Goal: Transaction & Acquisition: Purchase product/service

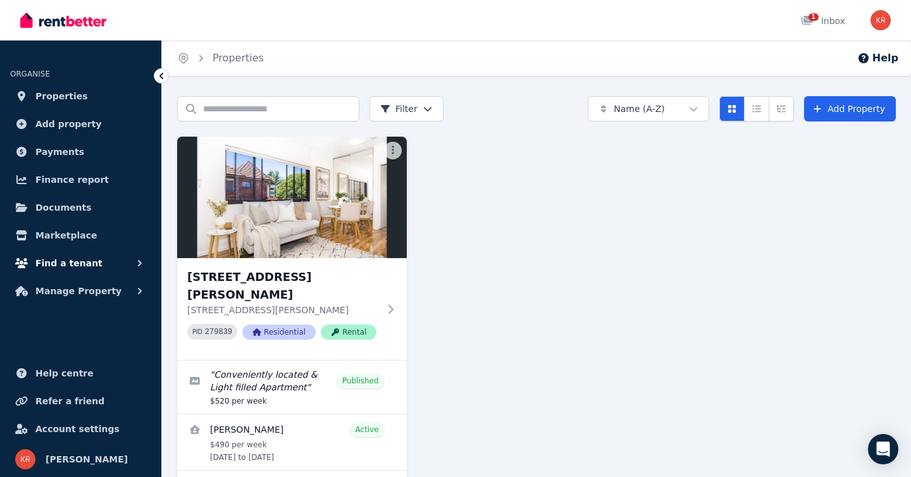
click at [73, 262] on span "Find a tenant" at bounding box center [68, 263] width 67 height 15
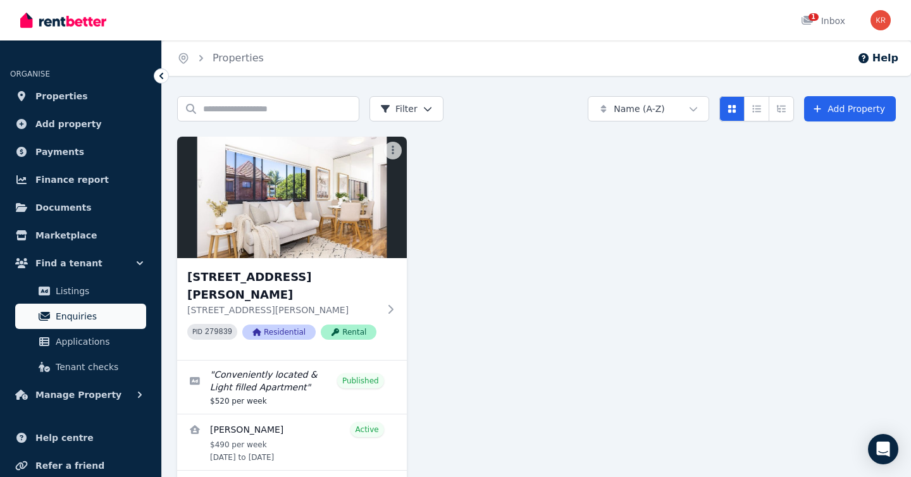
click at [70, 309] on span "Enquiries" at bounding box center [98, 316] width 85 height 15
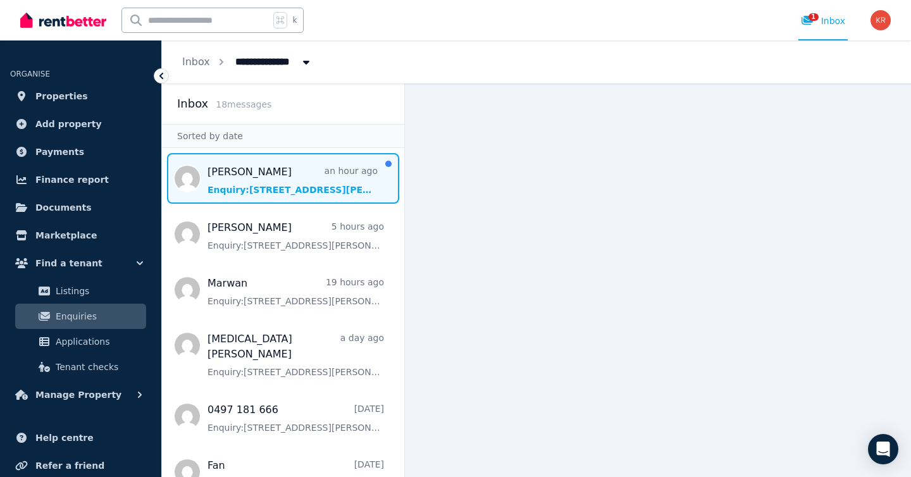
click at [287, 182] on span "Message list" at bounding box center [283, 178] width 242 height 51
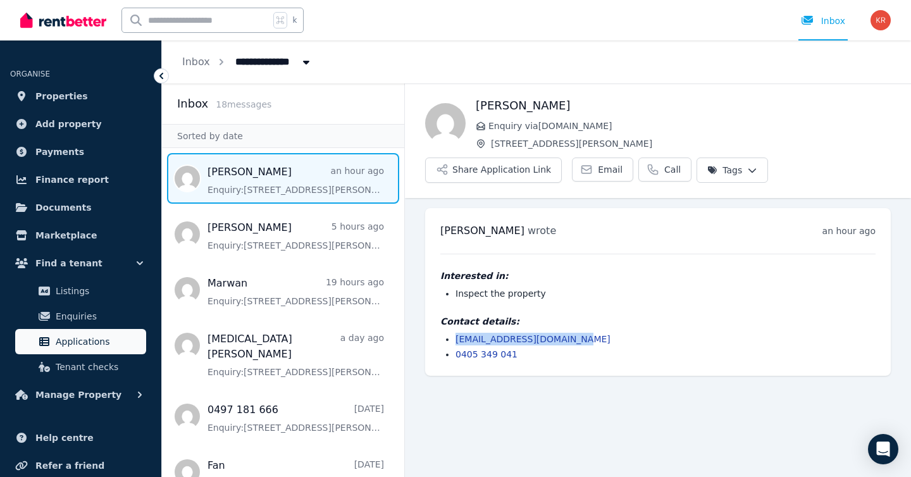
click at [84, 343] on span "Applications" at bounding box center [98, 341] width 85 height 15
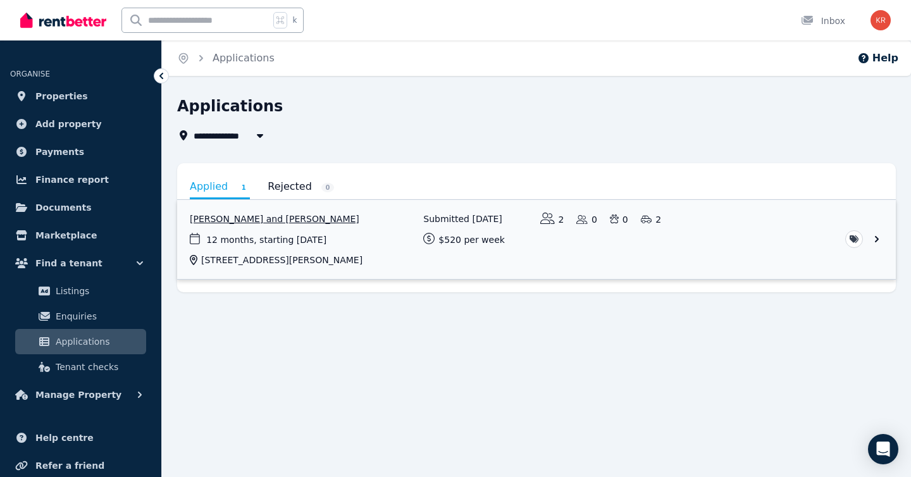
click at [648, 250] on link "View application: Pramila Gauchan and Satish Sherchan" at bounding box center [536, 239] width 719 height 79
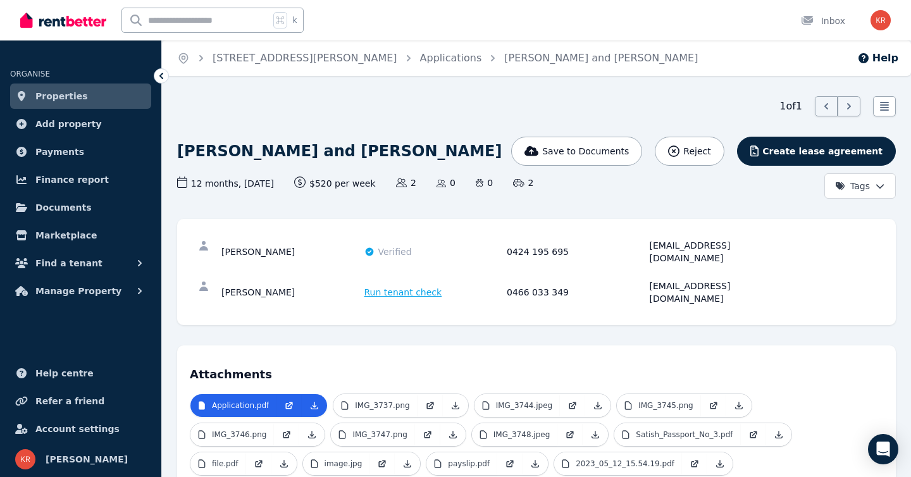
click at [381, 286] on span "Run tenant check" at bounding box center [403, 292] width 78 height 13
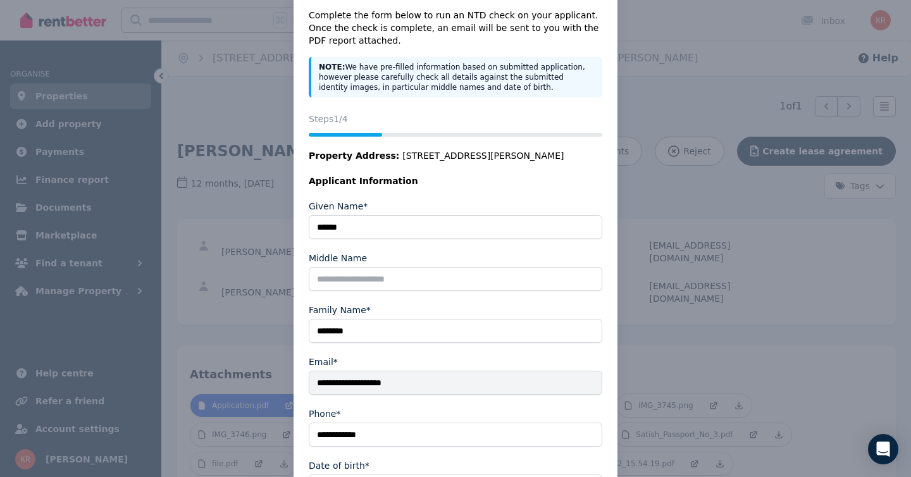
scroll to position [148, 0]
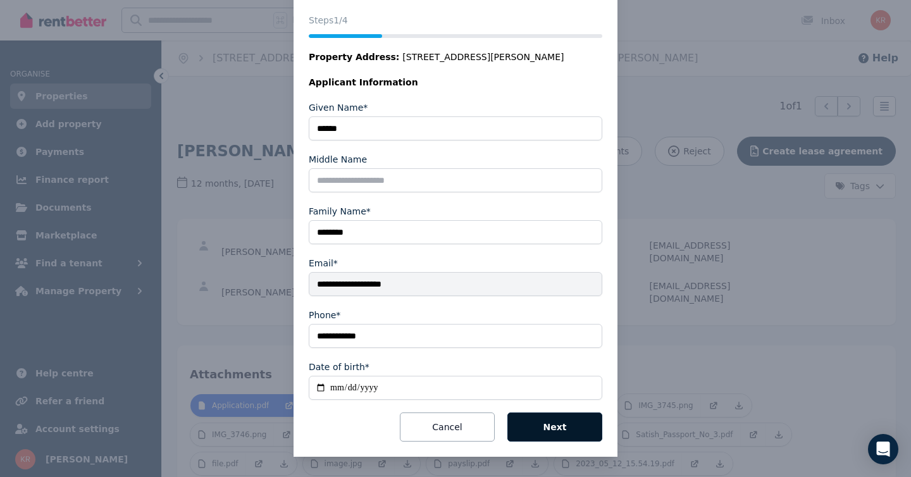
click at [560, 425] on button "Next" at bounding box center [554, 426] width 95 height 29
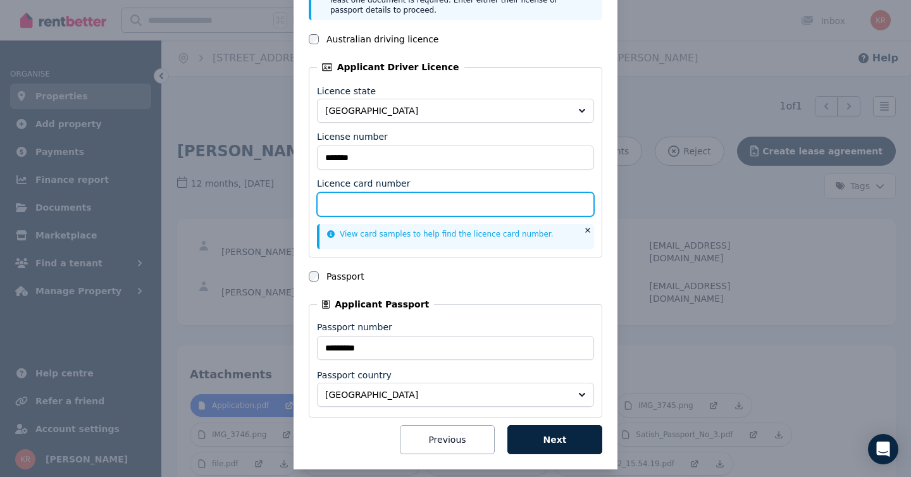
click at [387, 202] on input "Licence card number" at bounding box center [455, 204] width 277 height 24
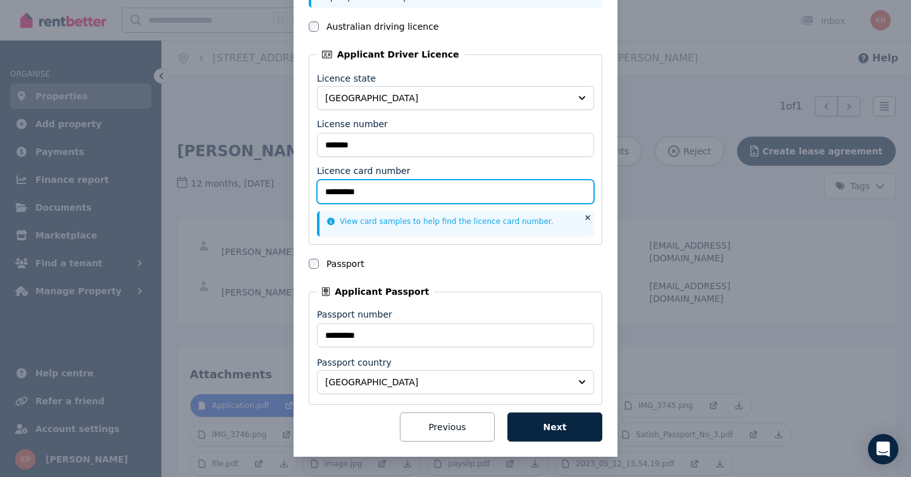
type input "*********"
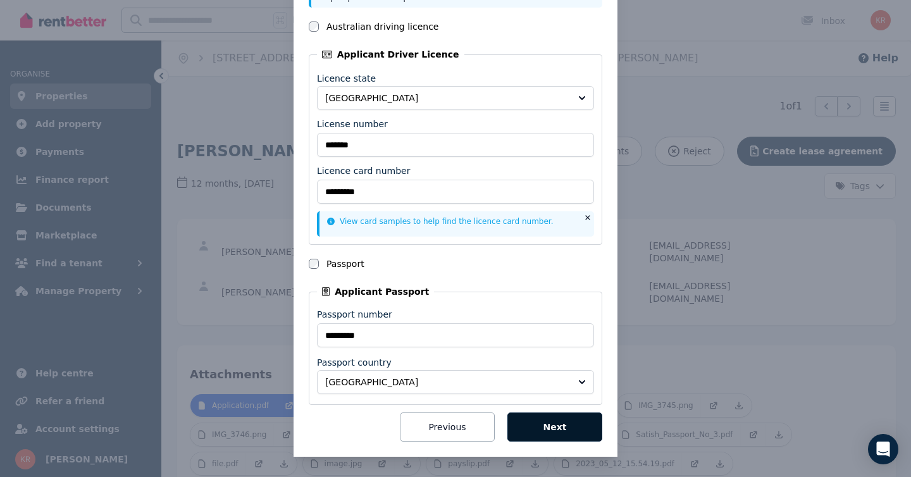
click at [567, 433] on button "Next" at bounding box center [554, 426] width 95 height 29
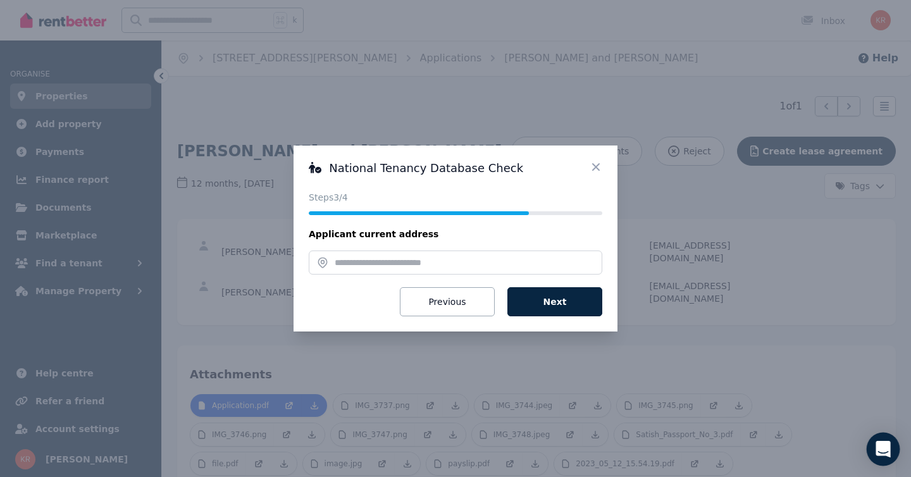
click at [881, 441] on div "Open Intercom Messenger" at bounding box center [884, 450] width 34 height 34
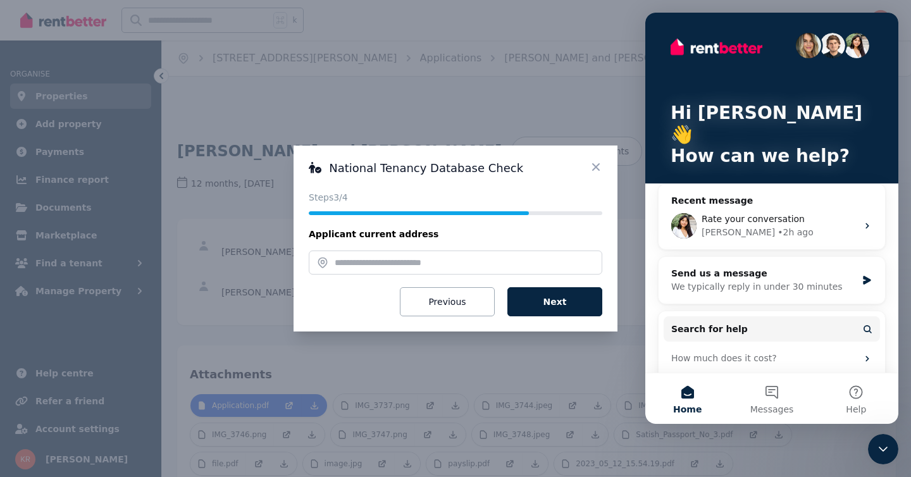
scroll to position [58, 0]
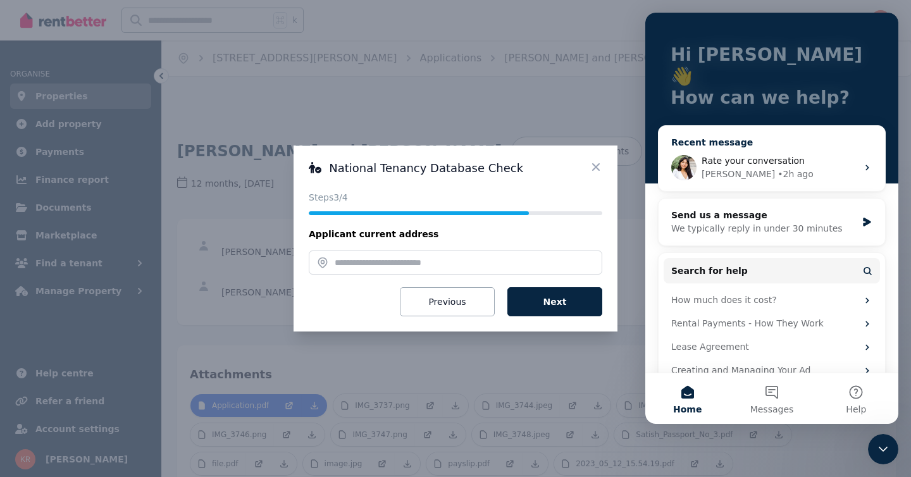
click at [806, 154] on div "Rate your conversation" at bounding box center [779, 160] width 156 height 13
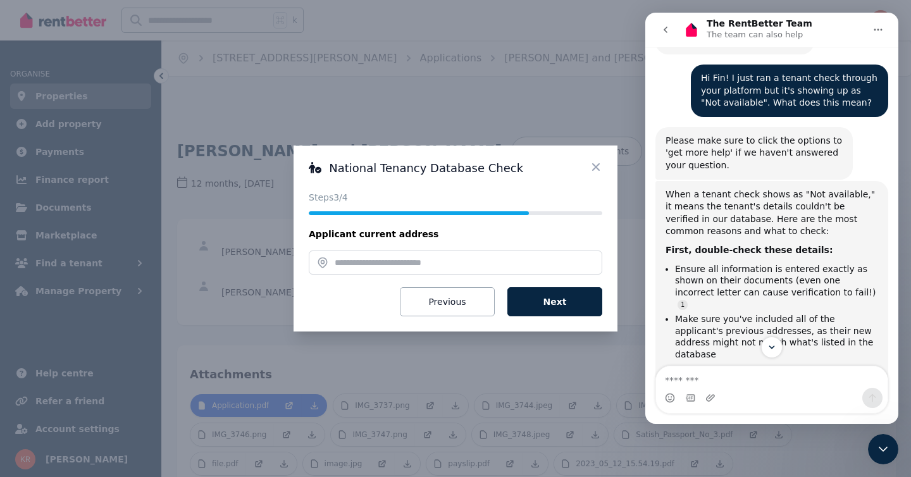
scroll to position [121, 0]
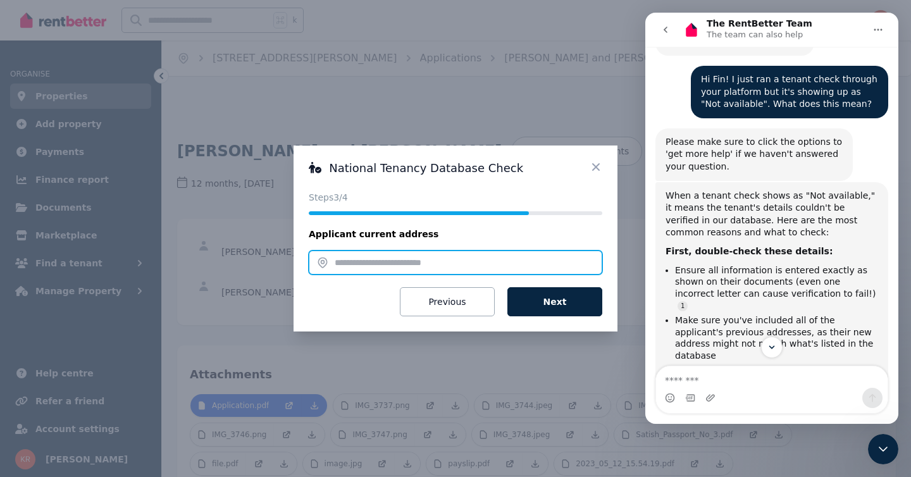
click at [363, 265] on input "text" at bounding box center [455, 262] width 293 height 24
paste input "**********"
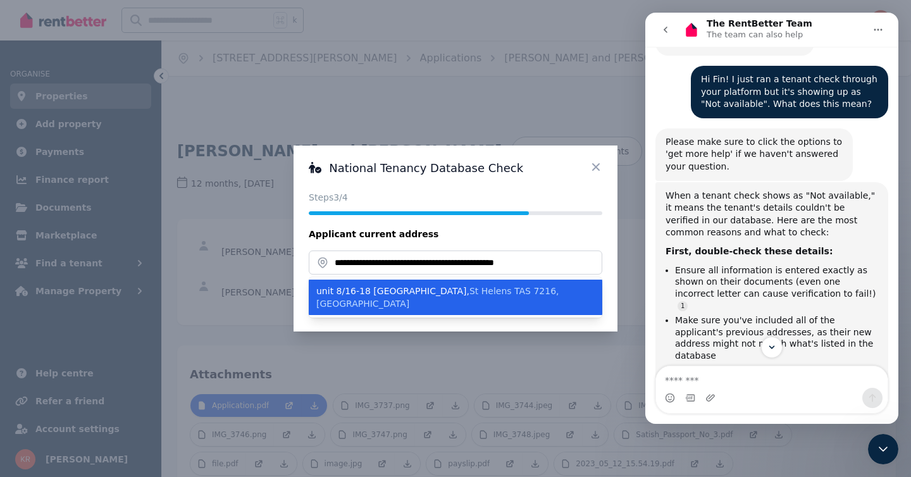
click at [438, 290] on span "St Helens TAS 7216, [GEOGRAPHIC_DATA]" at bounding box center [437, 297] width 243 height 23
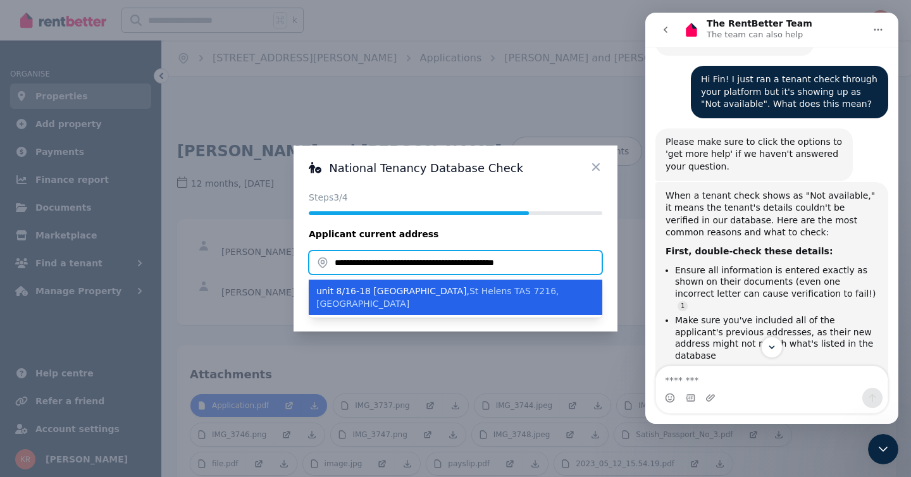
type input "**********"
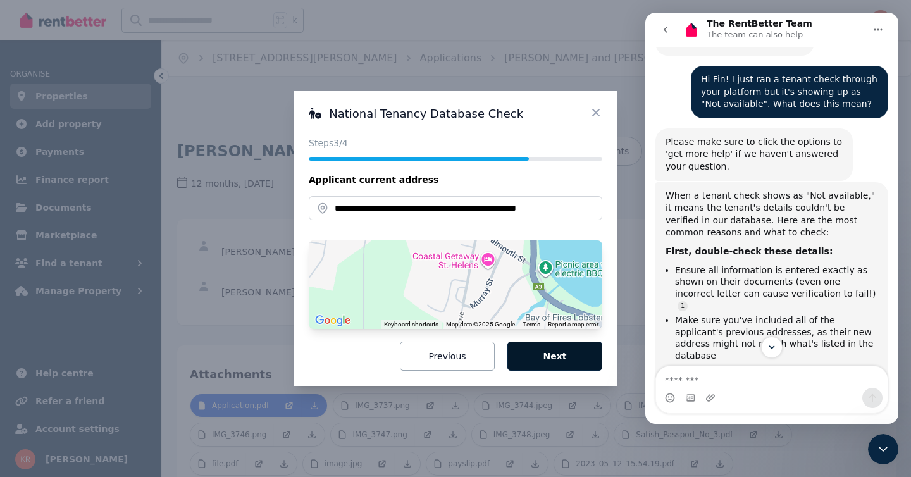
click at [559, 352] on button "Next" at bounding box center [554, 356] width 95 height 29
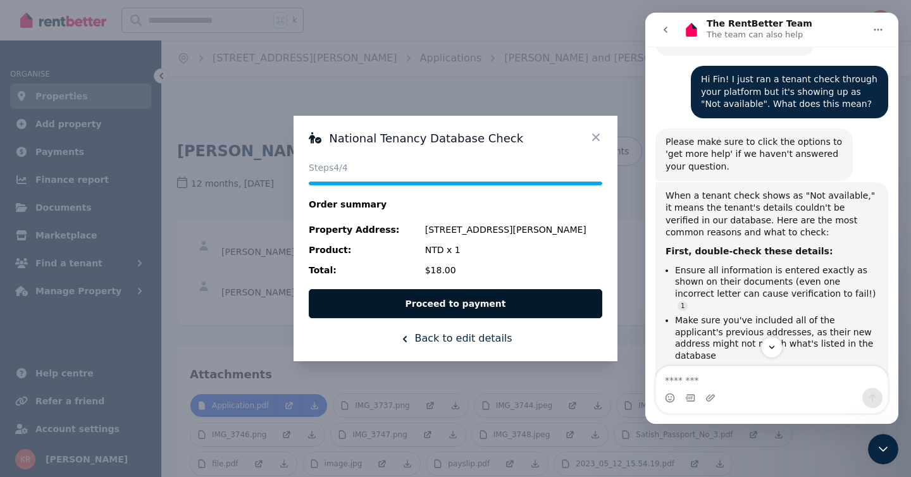
click at [443, 302] on button "Proceed to payment" at bounding box center [455, 303] width 293 height 29
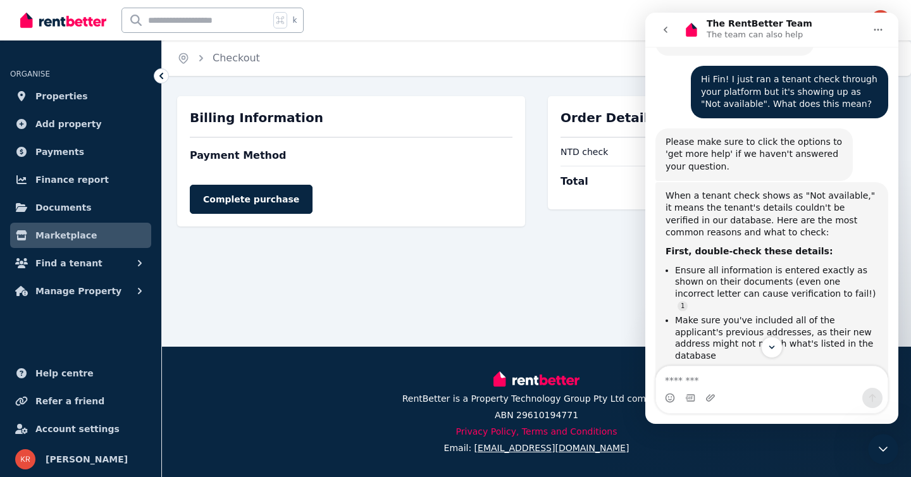
click at [430, 289] on div "Home Checkout Order Details NTD check 1 x $18.00 Total $18.00 Billing Informati…" at bounding box center [455, 173] width 911 height 347
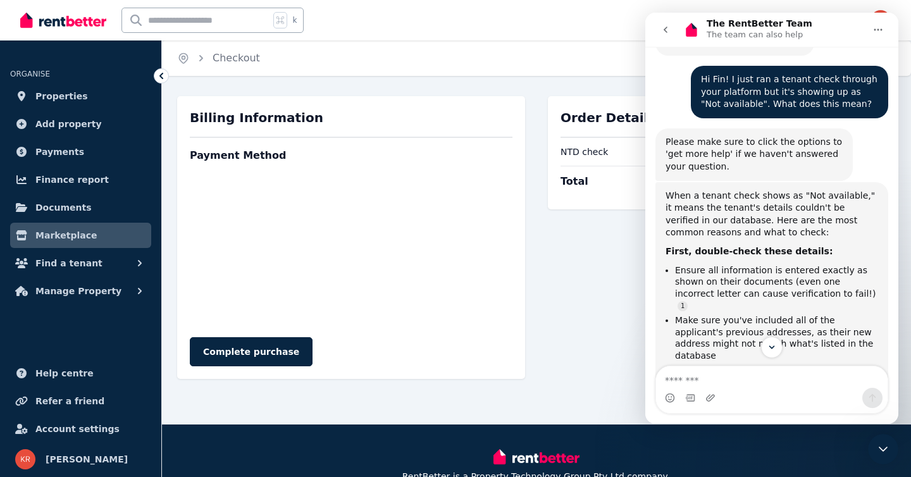
click at [882, 448] on icon "Close Intercom Messenger" at bounding box center [882, 448] width 15 height 15
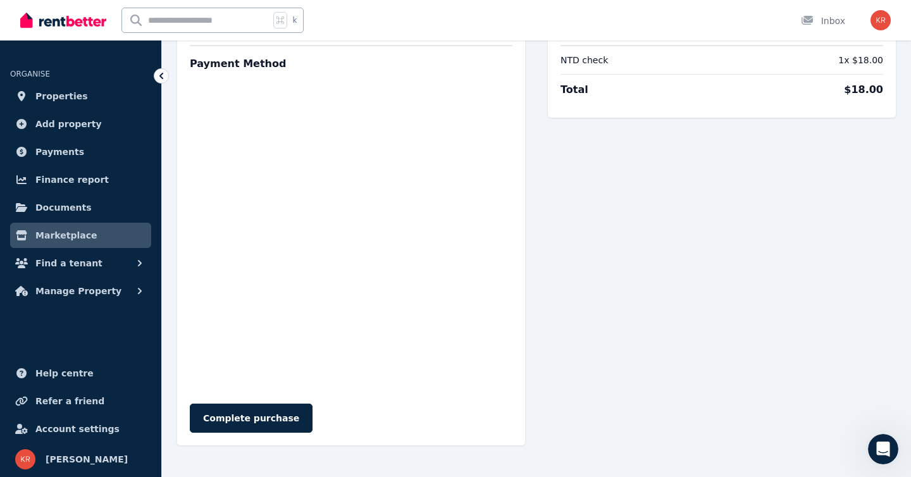
scroll to position [125, 0]
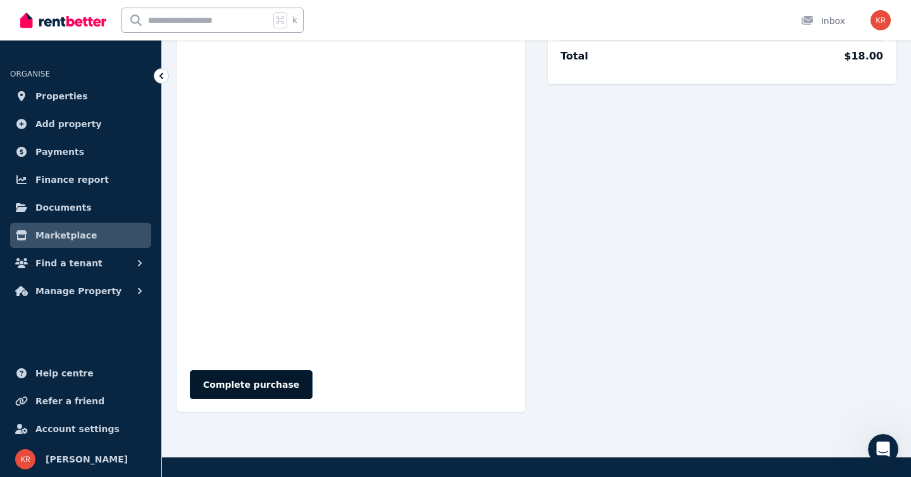
click at [230, 383] on button "Complete purchase" at bounding box center [251, 384] width 123 height 29
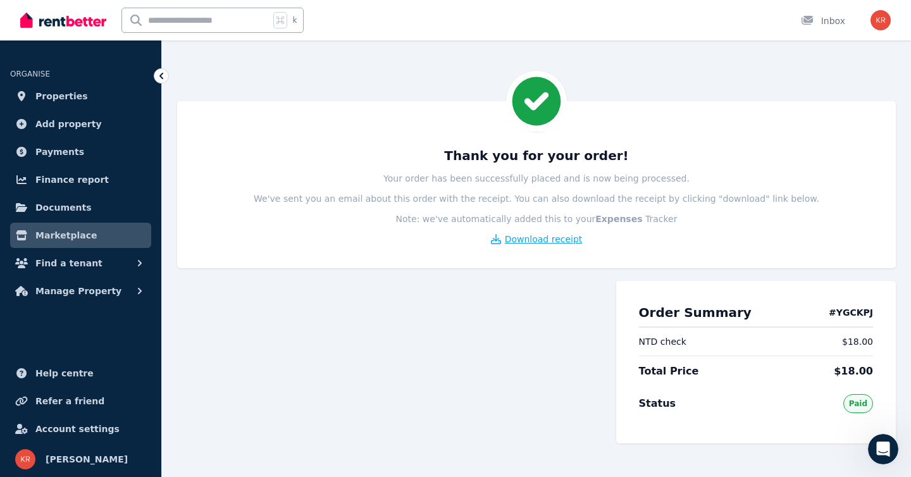
click at [529, 239] on span "Download receipt" at bounding box center [544, 239] width 78 height 13
click at [85, 263] on span "Find a tenant" at bounding box center [68, 263] width 67 height 15
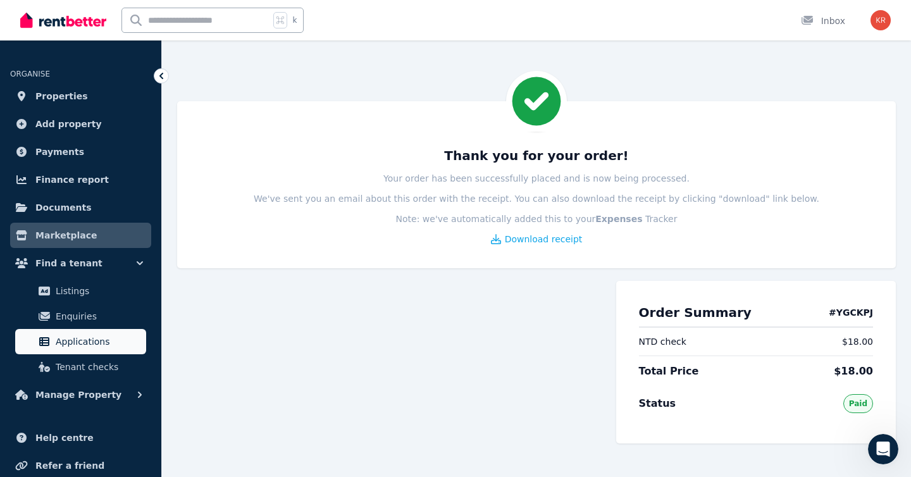
click at [86, 340] on span "Applications" at bounding box center [98, 341] width 85 height 15
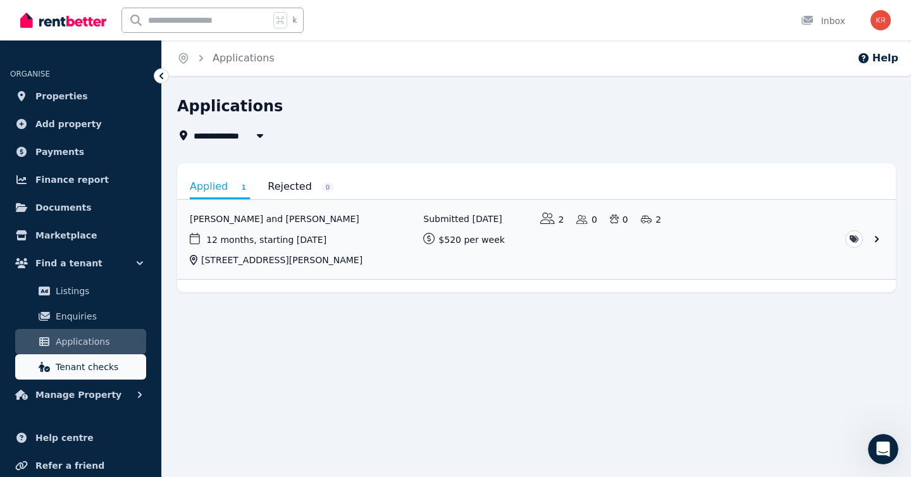
click at [97, 370] on span "Tenant checks" at bounding box center [98, 366] width 85 height 15
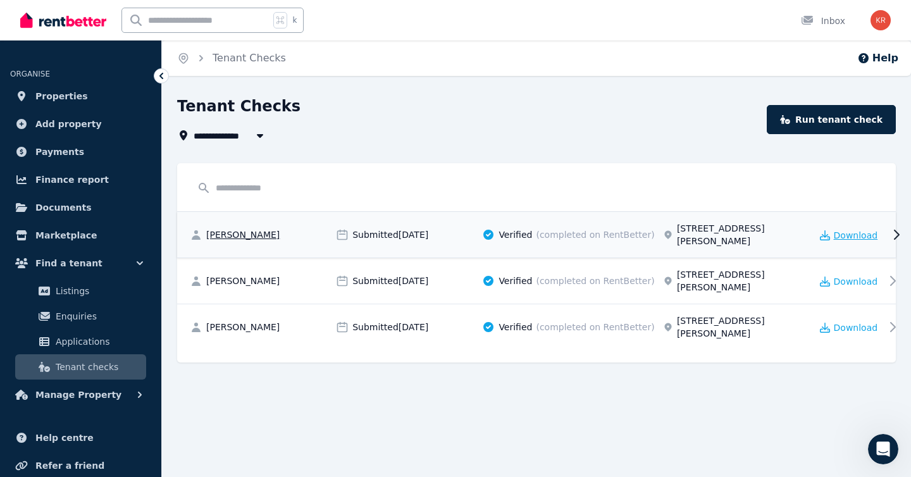
click at [849, 230] on span "Download" at bounding box center [856, 235] width 44 height 13
click at [855, 275] on span "Download" at bounding box center [856, 281] width 44 height 13
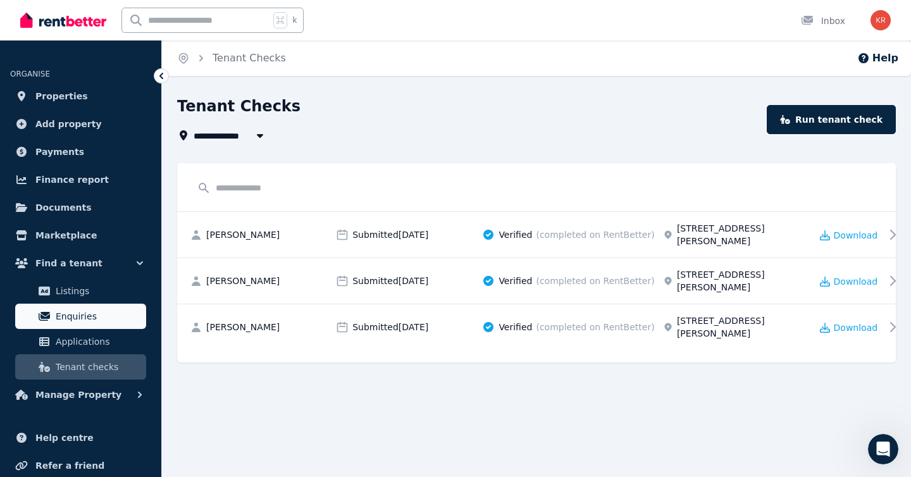
click at [75, 309] on span "Enquiries" at bounding box center [98, 316] width 85 height 15
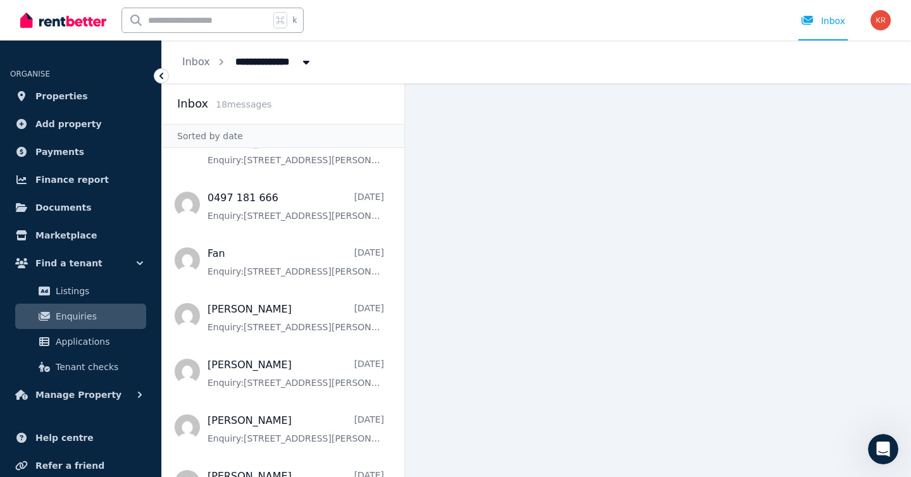
scroll to position [232, 0]
